Goal: Task Accomplishment & Management: Complete application form

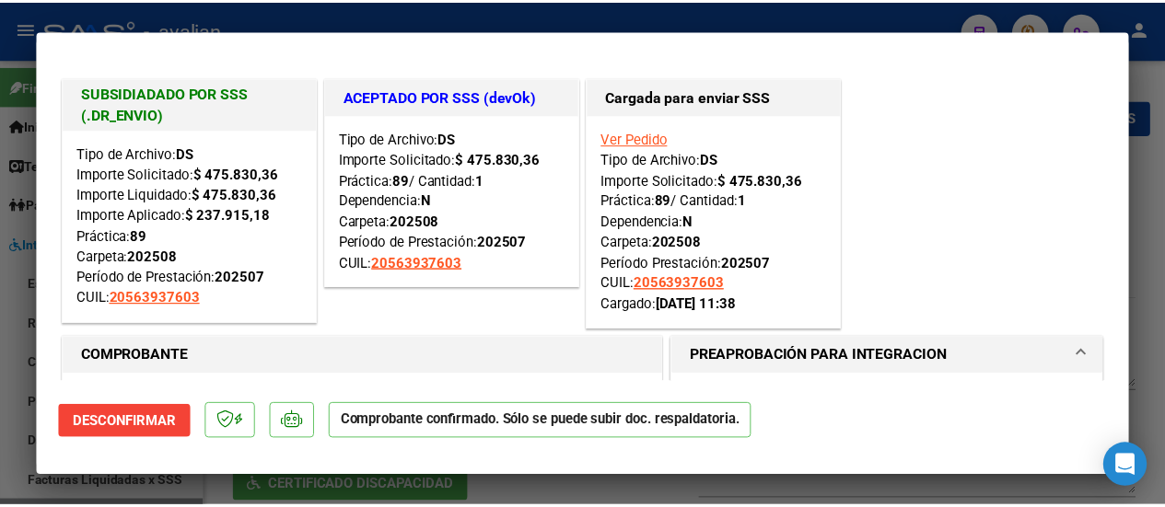
scroll to position [11, 0]
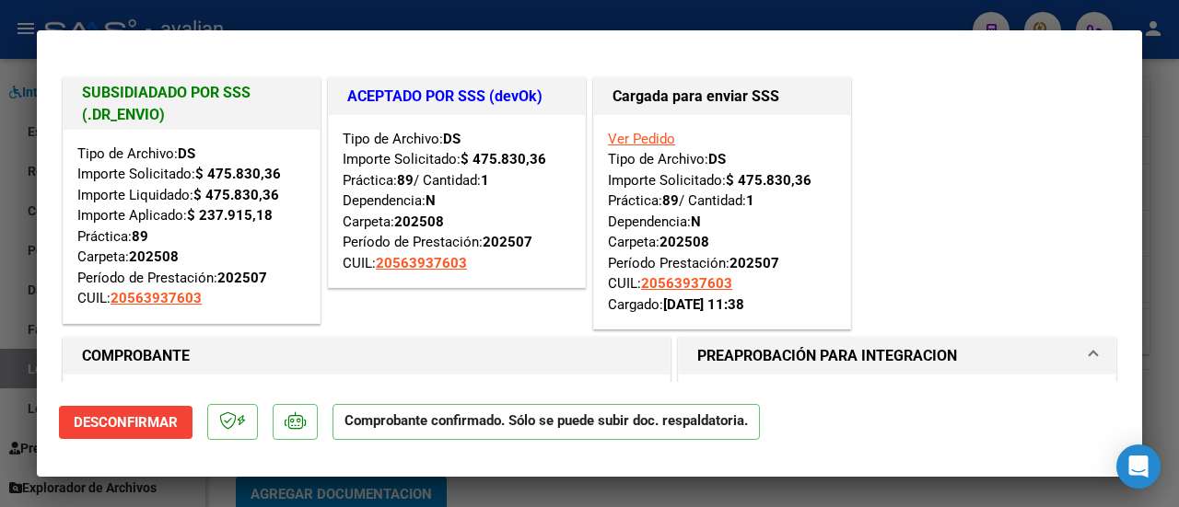
type input "$ 0,00"
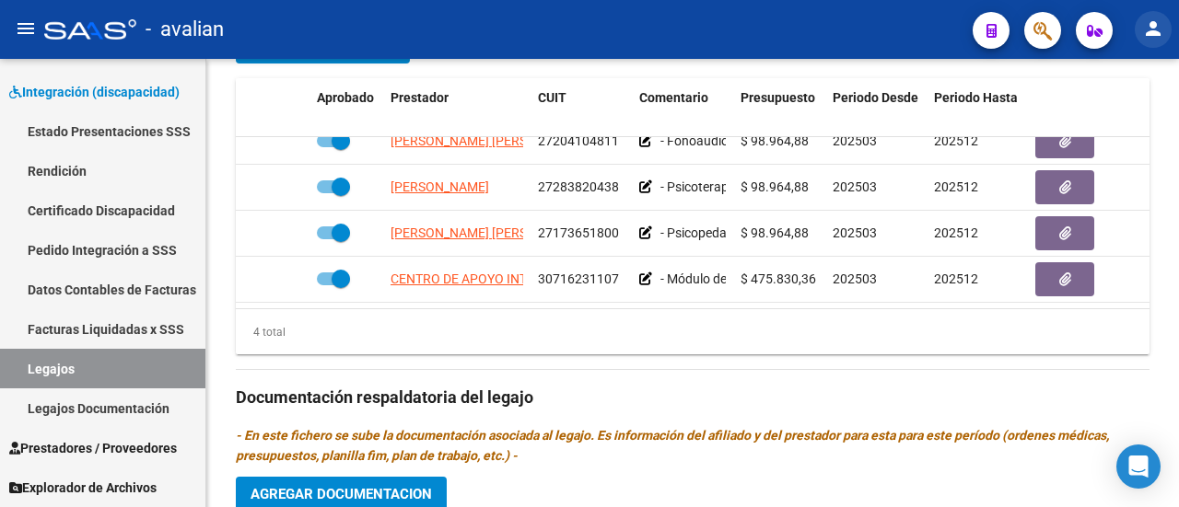
click at [1153, 29] on mat-icon "person" at bounding box center [1153, 28] width 22 height 22
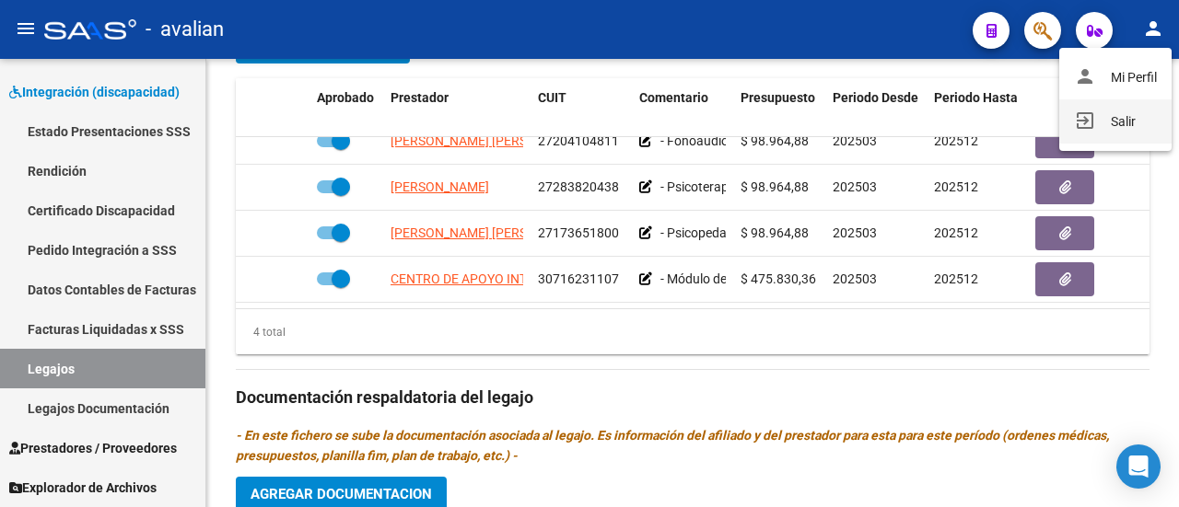
click at [1111, 121] on button "exit_to_app Salir" at bounding box center [1115, 121] width 112 height 44
